Goal: Transaction & Acquisition: Purchase product/service

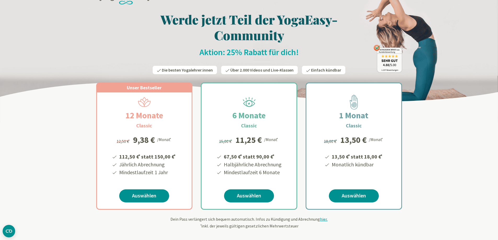
scroll to position [26, 0]
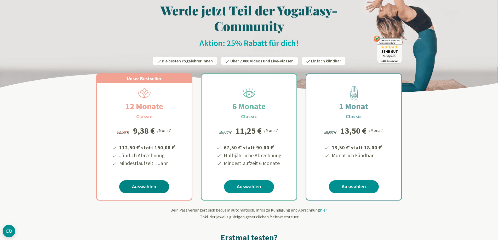
click at [141, 185] on link "Auswählen" at bounding box center [144, 186] width 50 height 13
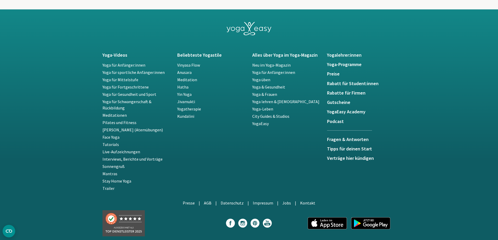
scroll to position [940, 0]
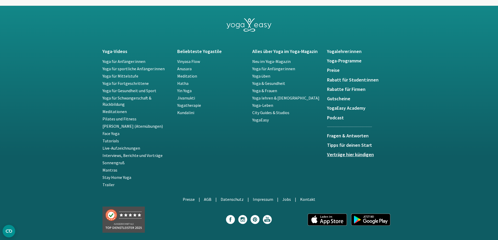
click at [338, 153] on h5 "Verträge hier kündigen" at bounding box center [361, 154] width 69 height 5
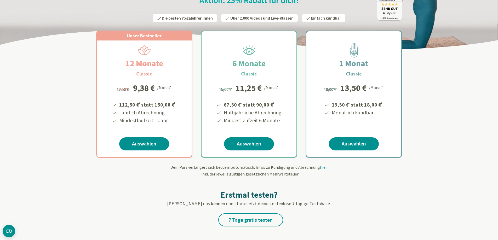
scroll to position [26, 0]
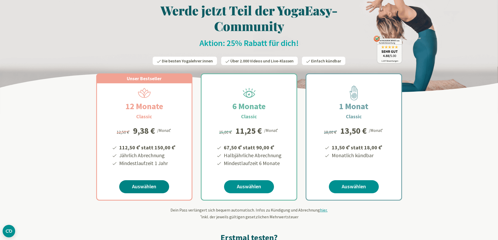
click at [143, 187] on link "Auswählen" at bounding box center [144, 186] width 50 height 13
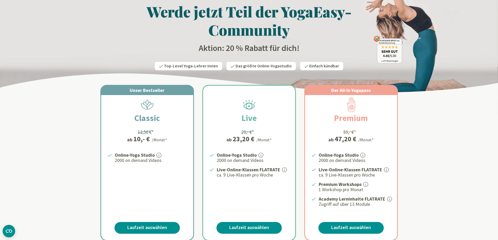
scroll to position [52, 0]
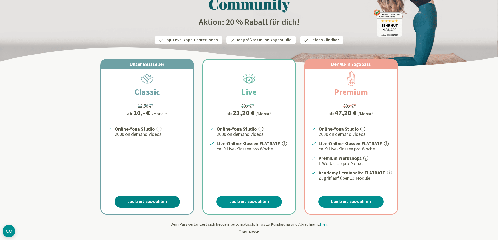
click at [161, 203] on link "Laufzeit auswählen" at bounding box center [146, 202] width 65 height 12
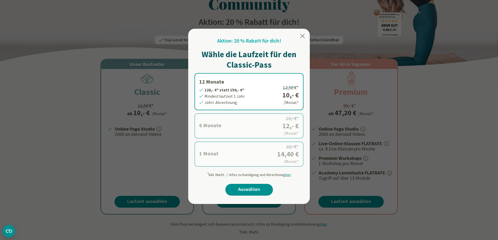
click at [252, 89] on label "12 Monate 120,- €* statt 150,- €* Mindestlaufzeit 1 Jahr Jährl. Abrechnung 12,5…" at bounding box center [248, 91] width 109 height 37
click at [254, 188] on link "Auswählen" at bounding box center [249, 190] width 48 height 12
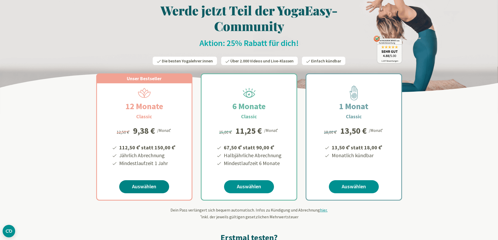
click at [146, 187] on link "Auswählen" at bounding box center [144, 186] width 50 height 13
